Goal: Task Accomplishment & Management: Manage account settings

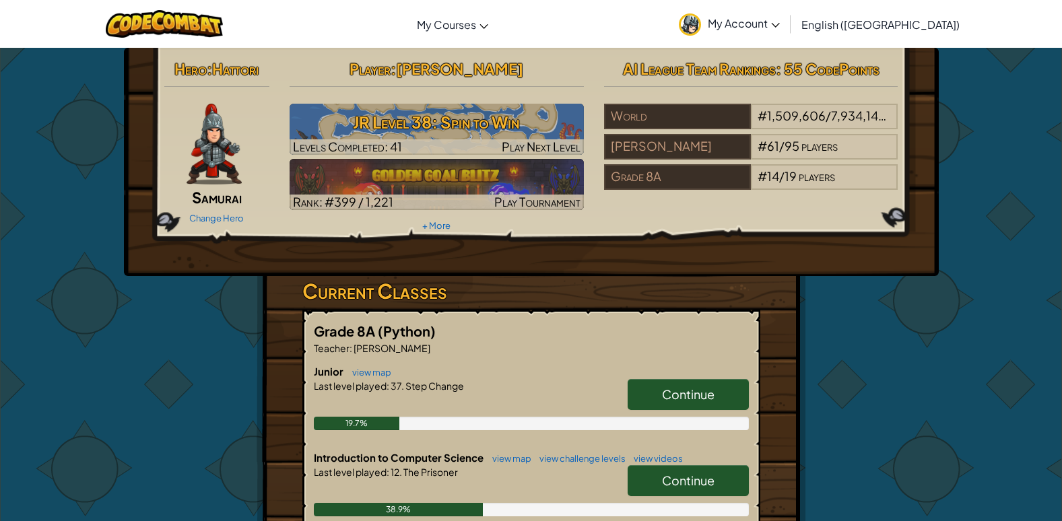
click at [786, 31] on link "My Account" at bounding box center [729, 24] width 114 height 42
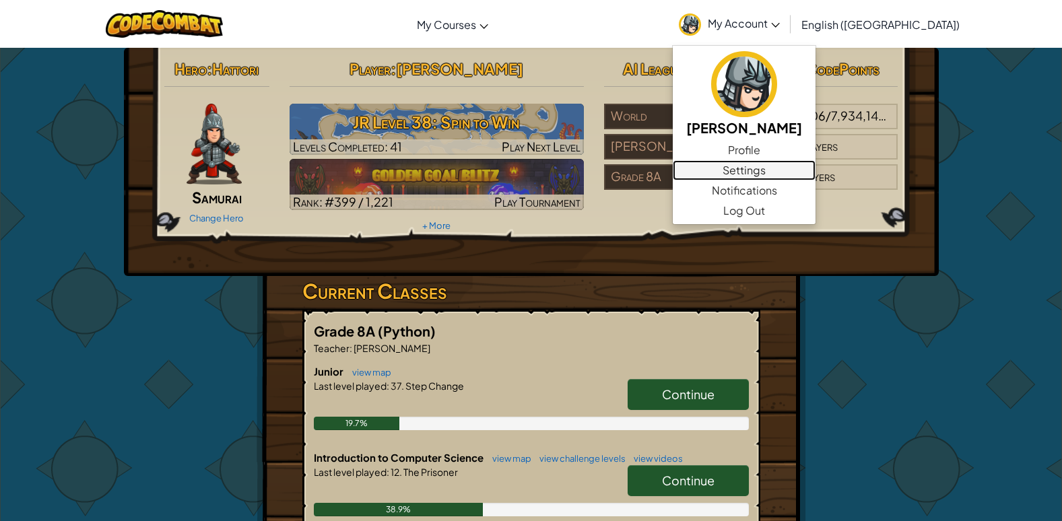
click at [815, 169] on link "Settings" at bounding box center [744, 170] width 143 height 20
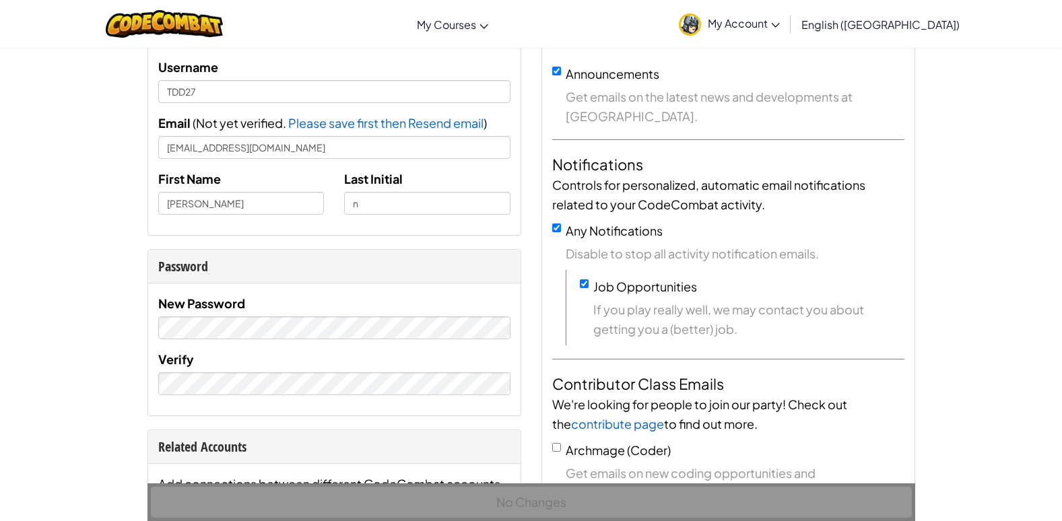
scroll to position [269, 0]
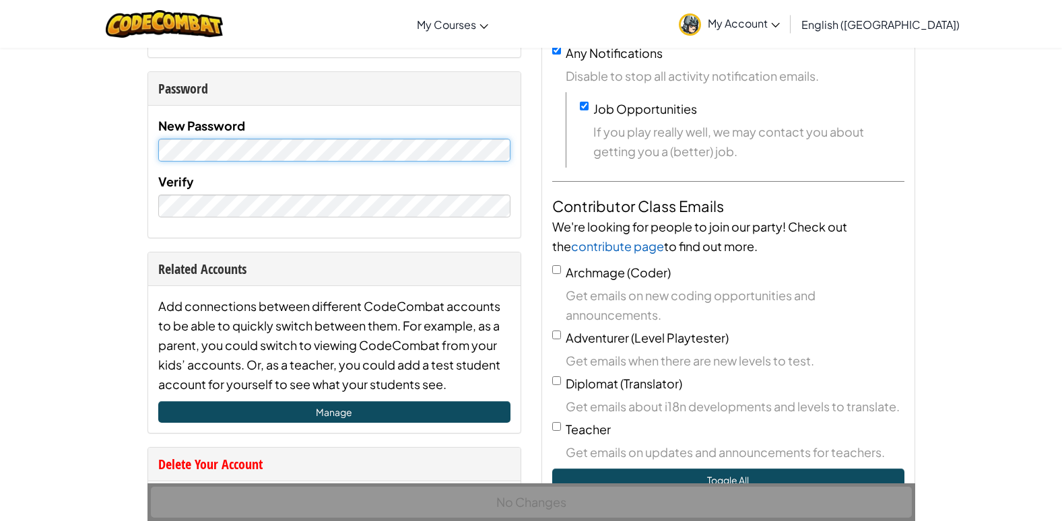
click at [140, 145] on div "Me Username TDD27 Email ( Not yet verified. Please save first then Resend email…" at bounding box center [334, 289] width 394 height 908
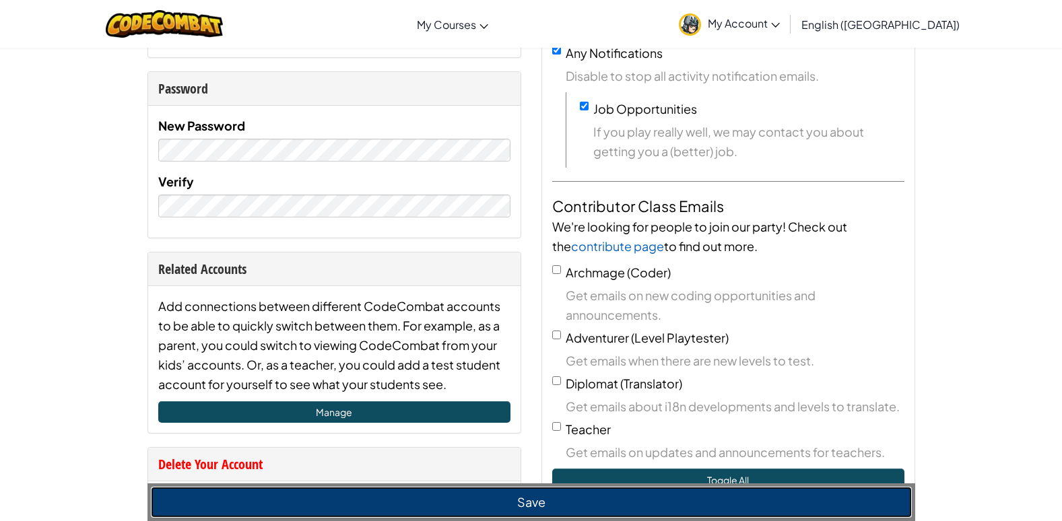
click at [436, 500] on button "Save" at bounding box center [531, 502] width 761 height 31
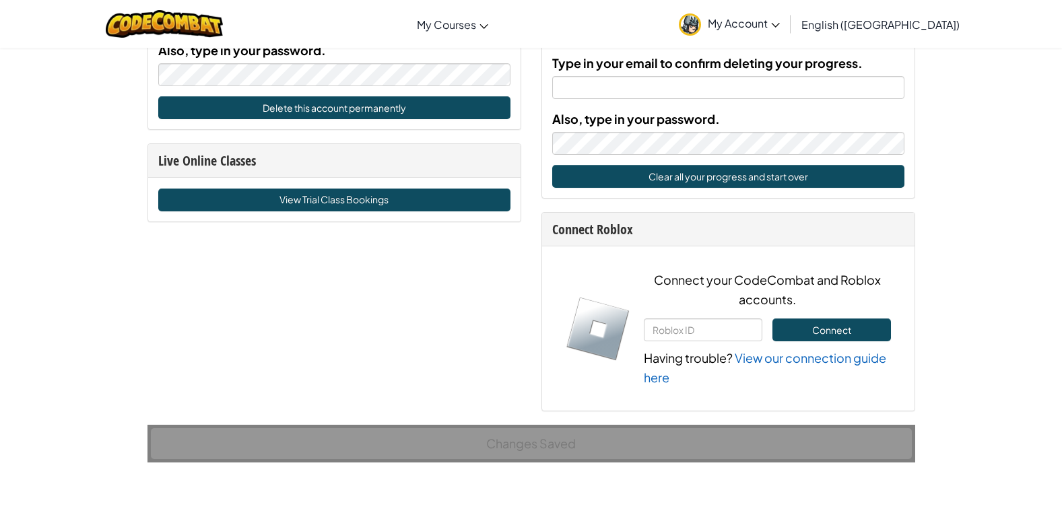
scroll to position [808, 0]
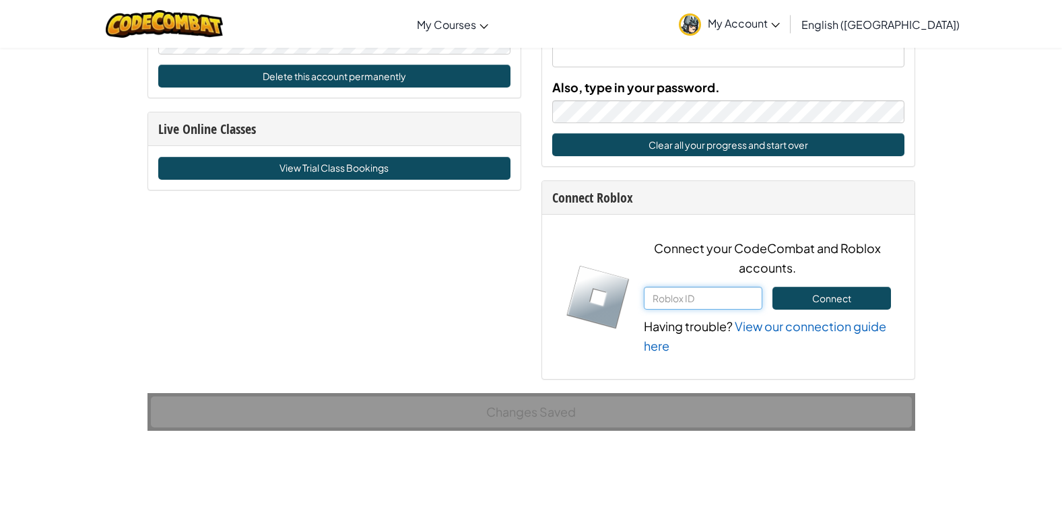
click at [660, 300] on input "text" at bounding box center [703, 298] width 119 height 23
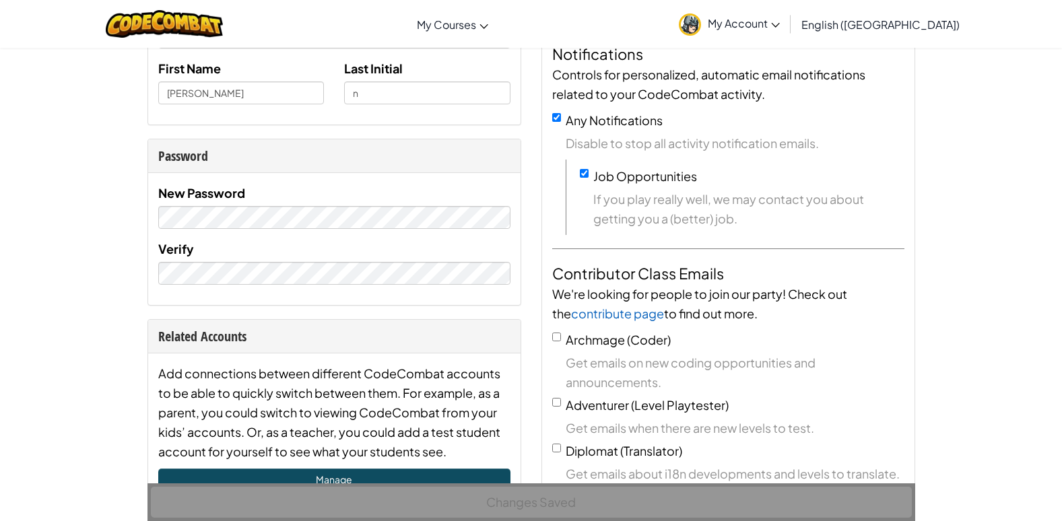
scroll to position [0, 0]
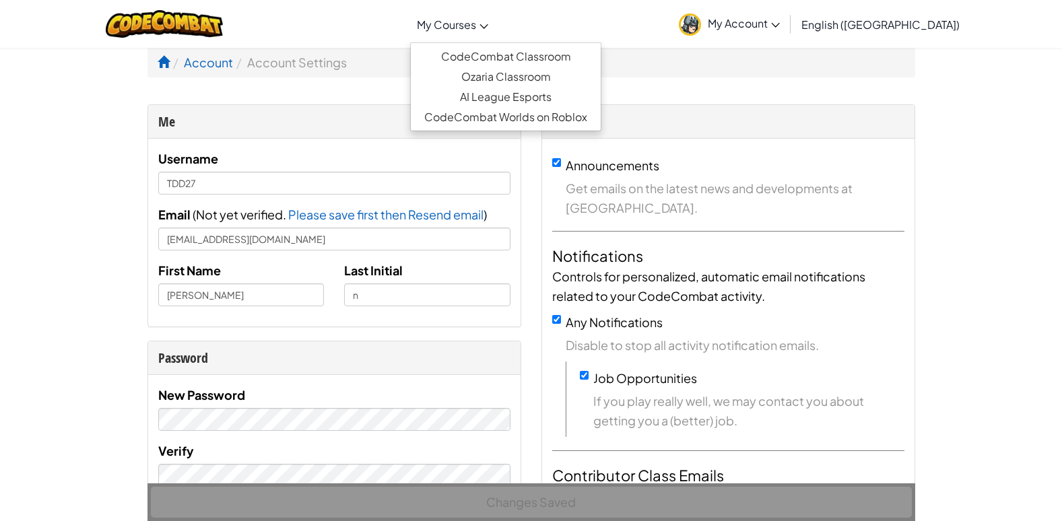
click at [476, 28] on span "My Courses" at bounding box center [446, 25] width 59 height 14
click at [539, 71] on link "Ozaria Classroom" at bounding box center [506, 77] width 190 height 20
click at [476, 30] on span "My Courses" at bounding box center [446, 25] width 59 height 14
